Goal: Task Accomplishment & Management: Manage account settings

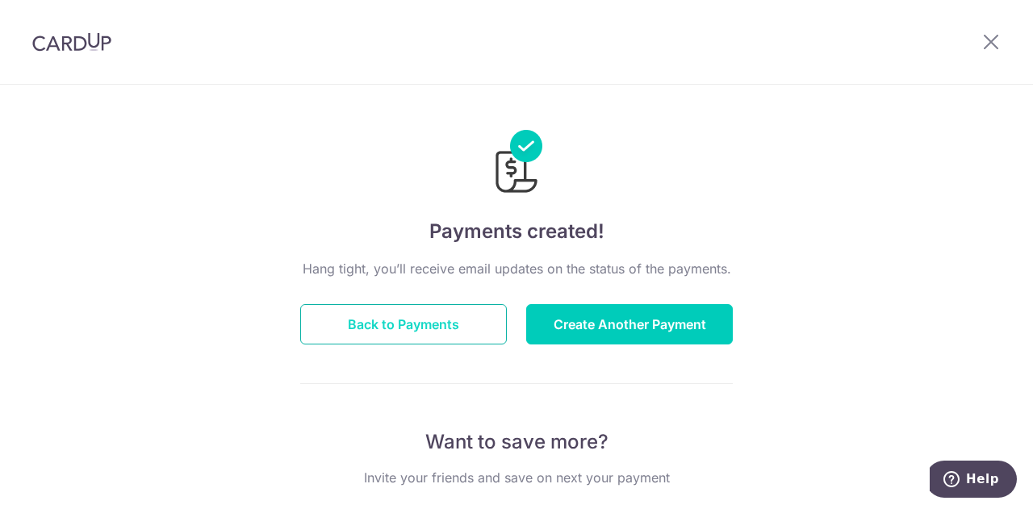
click at [380, 306] on button "Back to Payments" at bounding box center [403, 324] width 207 height 40
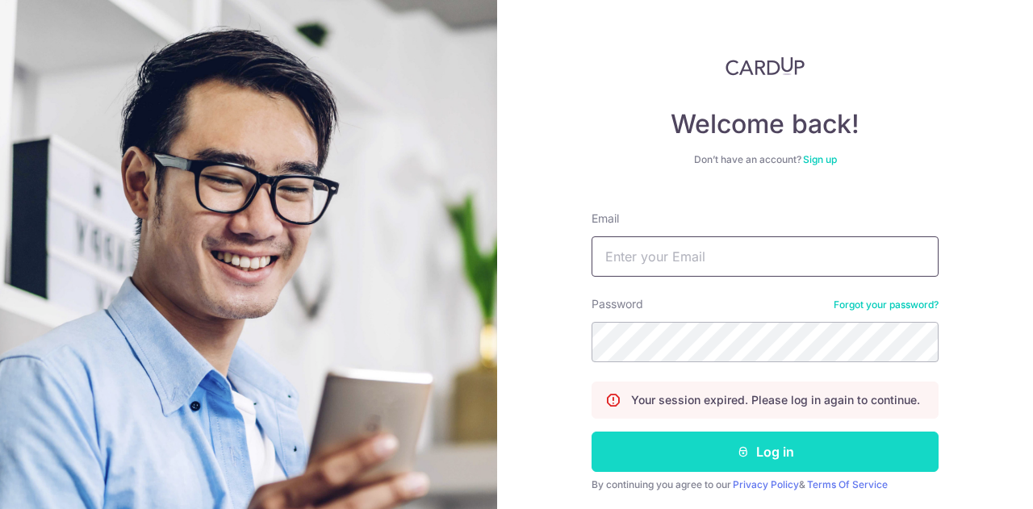
type input "[EMAIL_ADDRESS][DOMAIN_NAME]"
click at [757, 448] on button "Log in" at bounding box center [765, 452] width 347 height 40
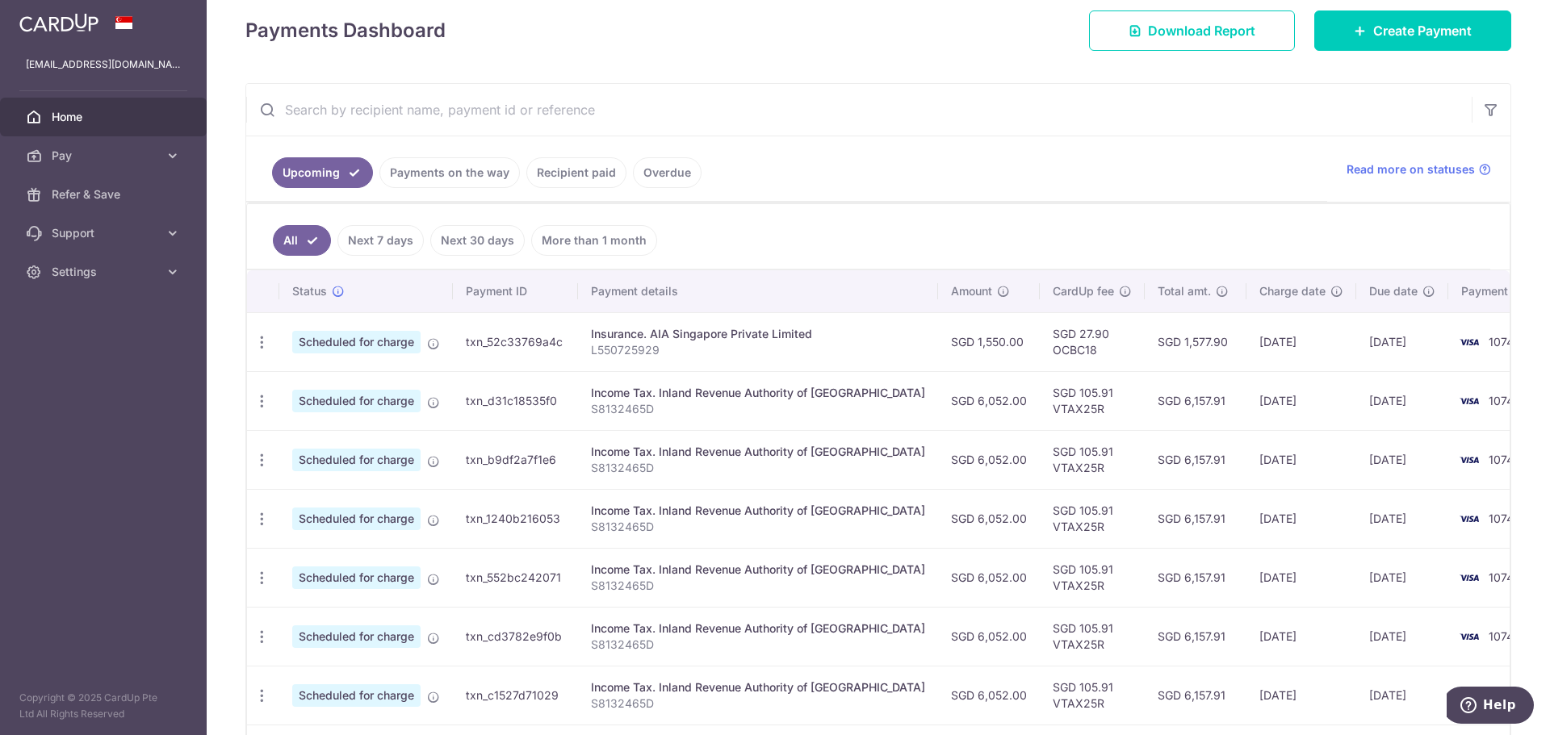
scroll to position [198, 0]
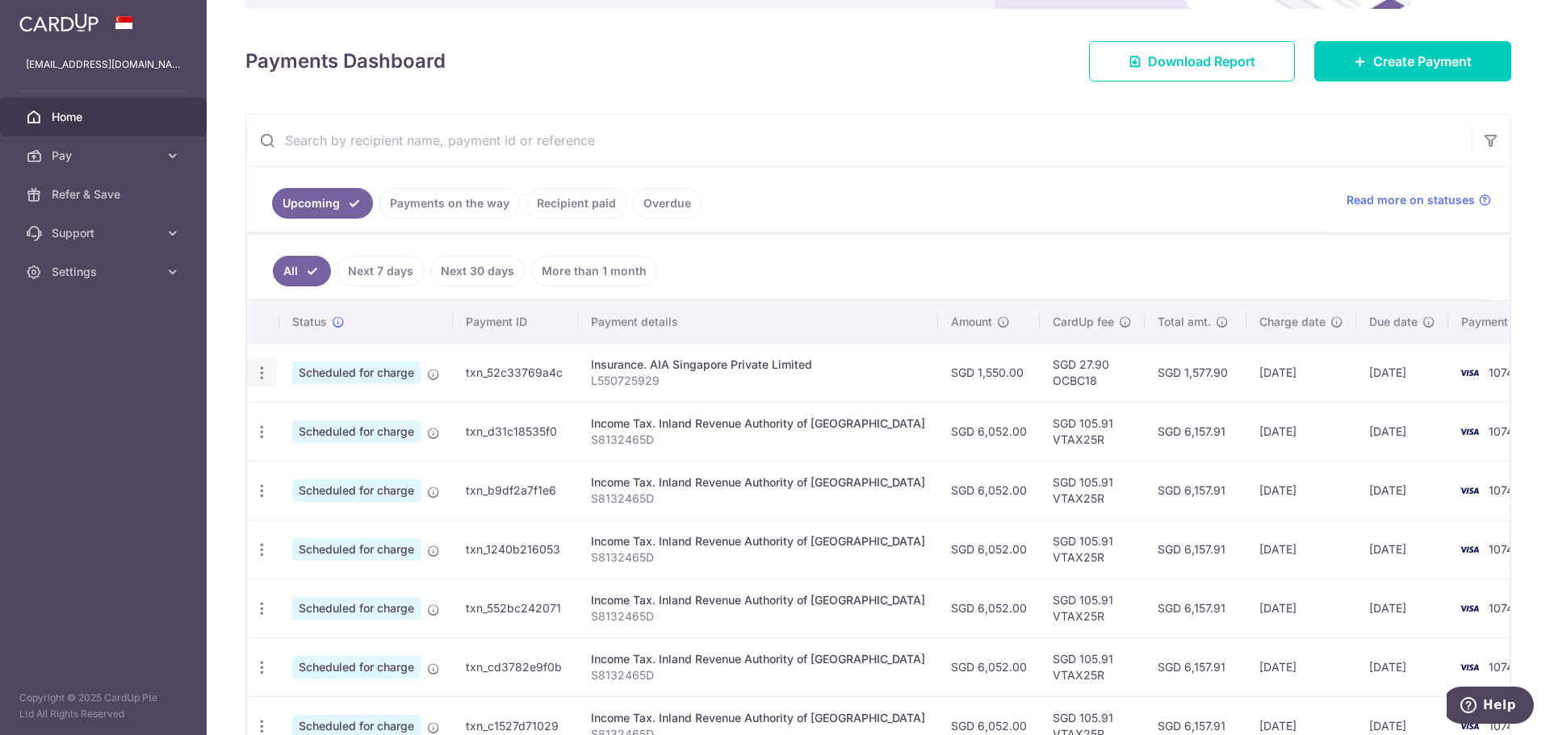
click at [262, 376] on icon "button" at bounding box center [261, 373] width 17 height 17
click at [181, 379] on aside "[EMAIL_ADDRESS][DOMAIN_NAME] Home Pay Payments Recipients Cards Refer & Save Su…" at bounding box center [103, 367] width 207 height 735
